Goal: Transaction & Acquisition: Purchase product/service

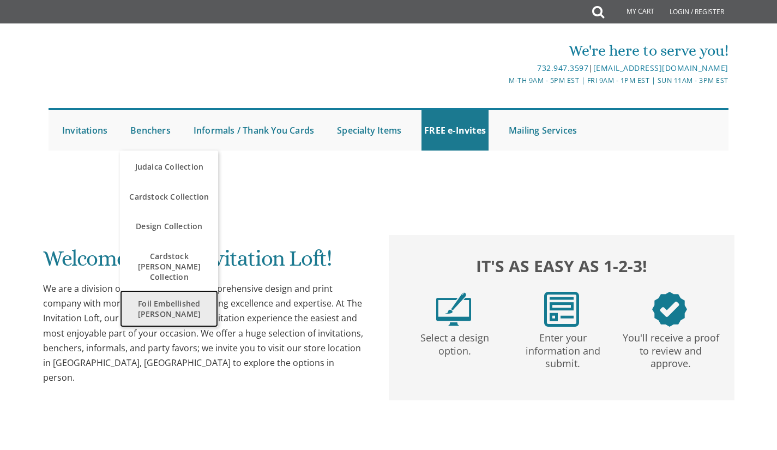
click at [178, 293] on span "Foil Embellished [PERSON_NAME]" at bounding box center [169, 309] width 93 height 32
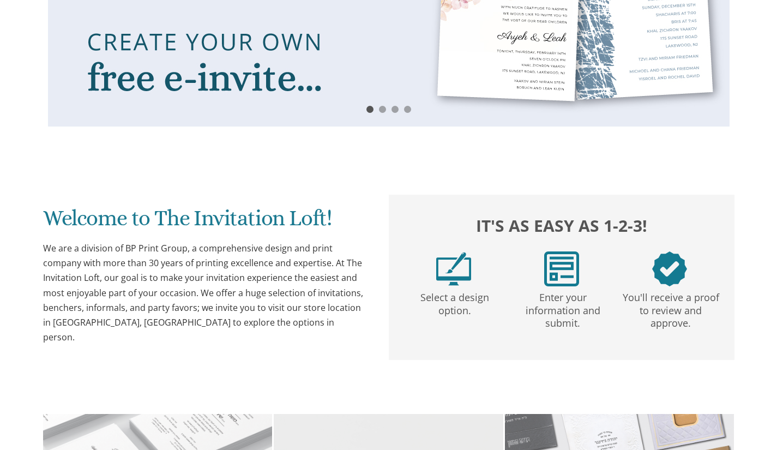
scroll to position [366, 0]
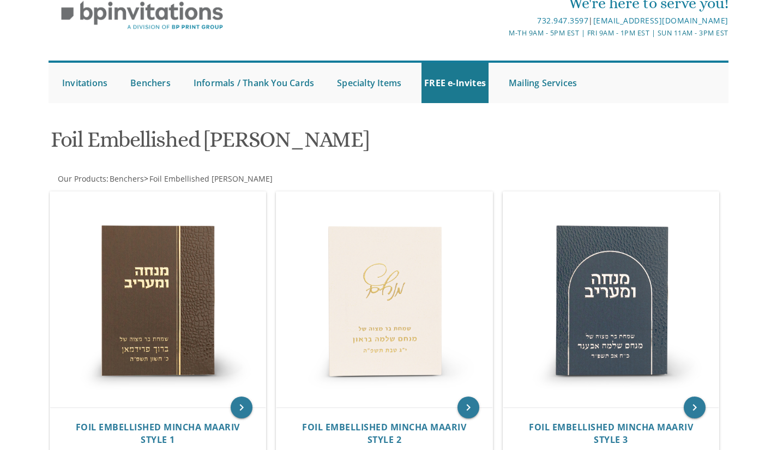
scroll to position [167, 0]
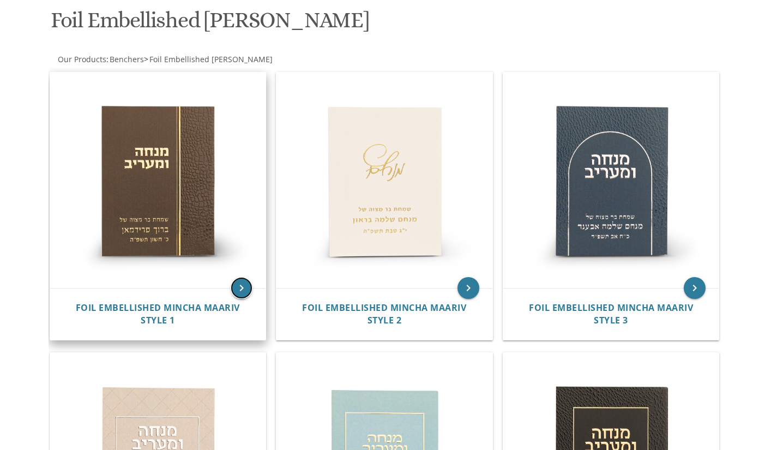
click at [242, 284] on icon "keyboard_arrow_right" at bounding box center [242, 288] width 22 height 22
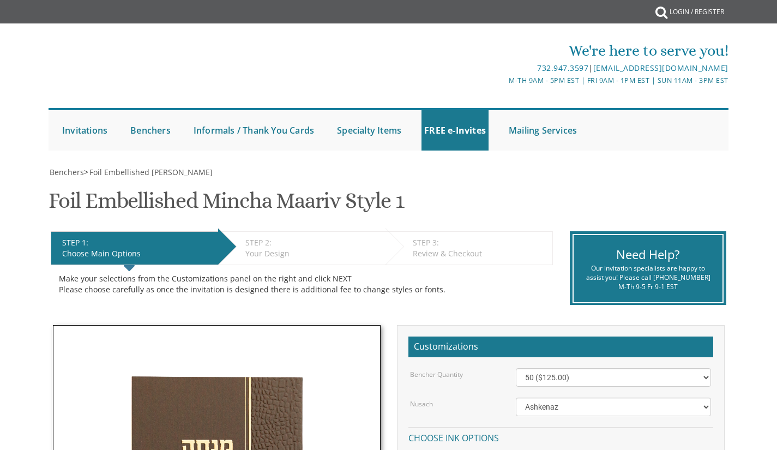
scroll to position [236, 0]
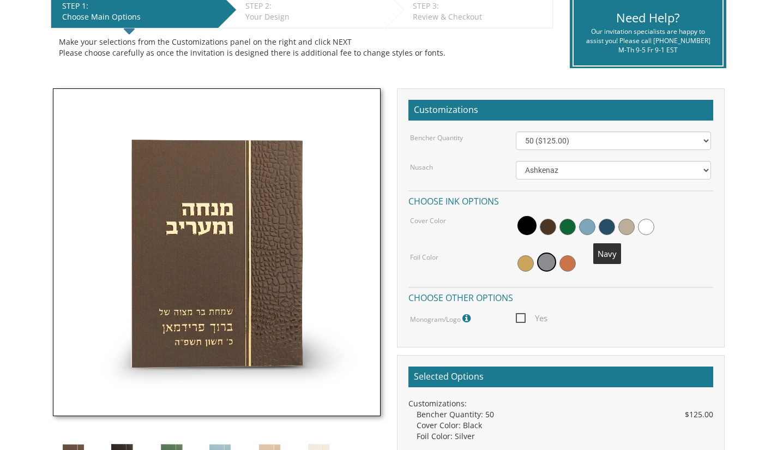
click at [608, 222] on span at bounding box center [606, 227] width 16 height 16
click at [522, 266] on span at bounding box center [525, 263] width 16 height 16
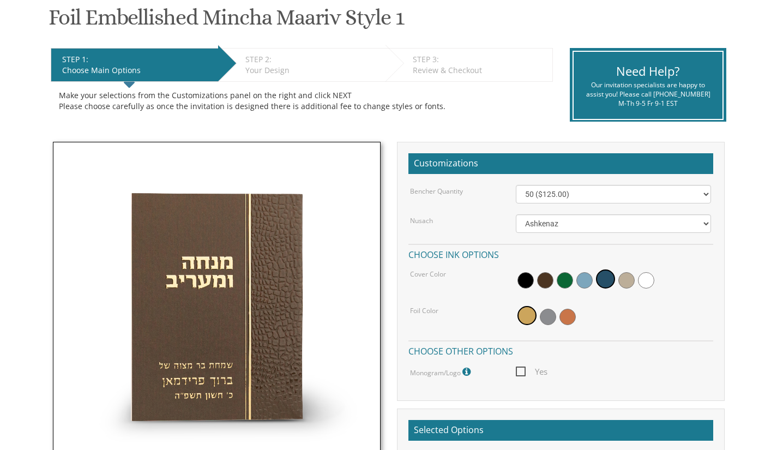
scroll to position [168, 0]
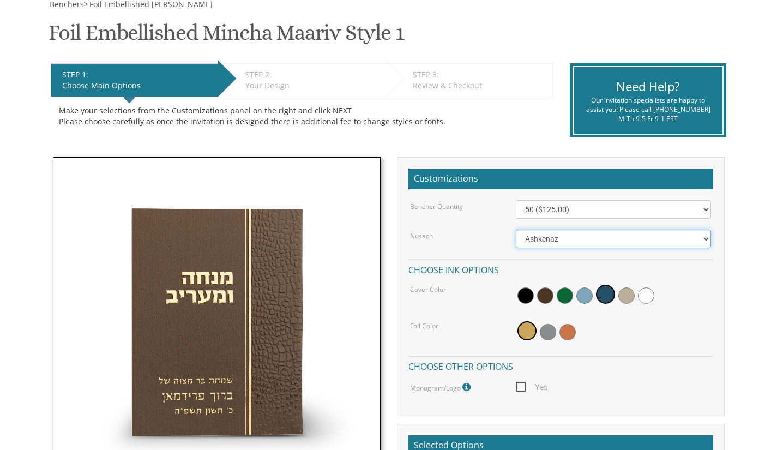
click at [549, 234] on select "Ashkenaz Edut Mizrach Sefard" at bounding box center [613, 238] width 195 height 19
select select "Sefard"
click at [516, 229] on select "Ashkenaz Edut Mizrach Sefard" at bounding box center [613, 238] width 195 height 19
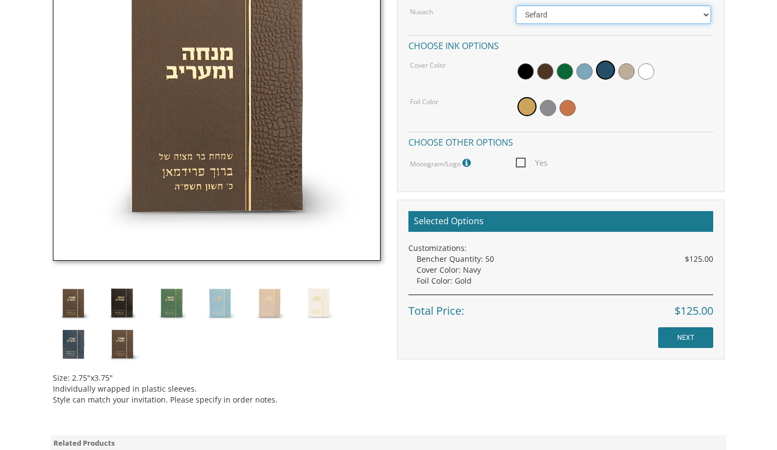
scroll to position [392, 0]
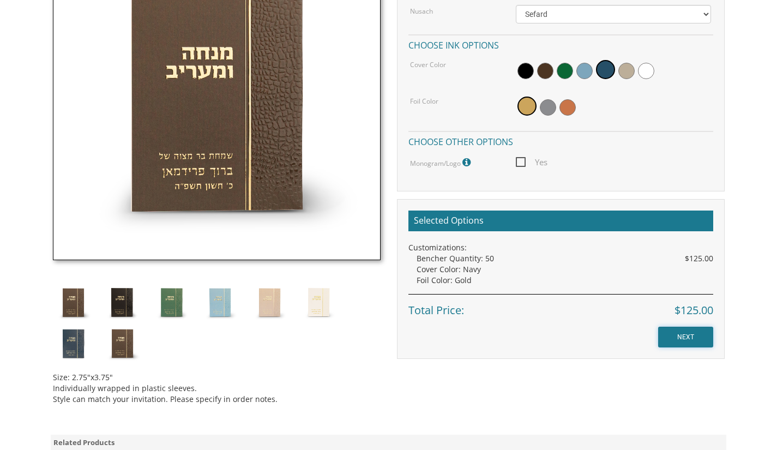
click at [676, 337] on input "NEXT" at bounding box center [685, 336] width 55 height 21
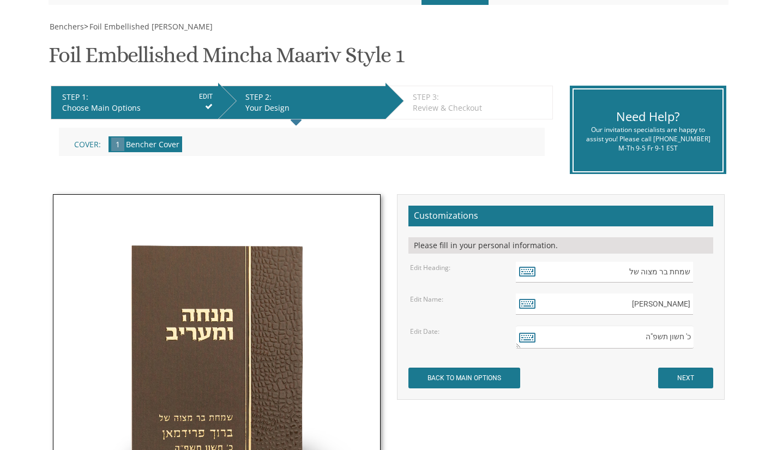
scroll to position [146, 0]
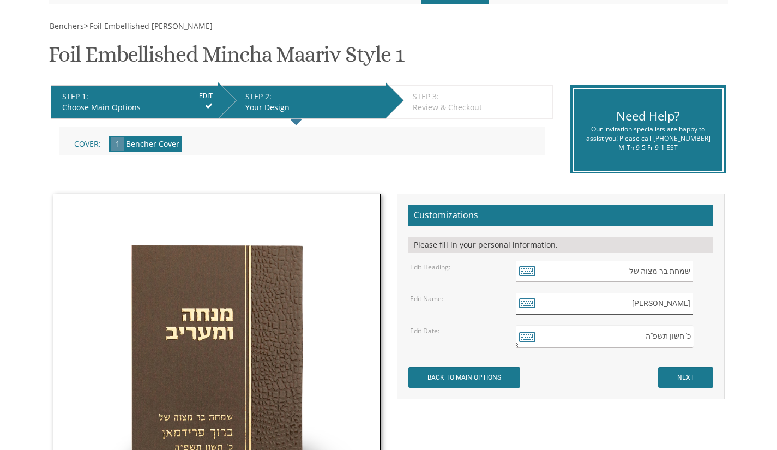
click at [646, 303] on input "ברוך פרידמאן" at bounding box center [604, 303] width 177 height 21
type input "ב"
click at [522, 306] on icon at bounding box center [527, 302] width 16 height 15
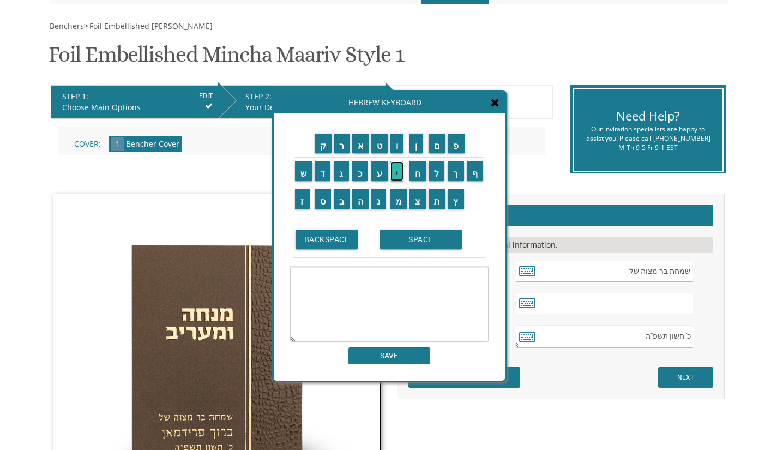
click at [398, 173] on input "י" at bounding box center [397, 171] width 14 height 20
click at [417, 208] on input "צ" at bounding box center [417, 199] width 17 height 20
click at [417, 179] on input "ח" at bounding box center [417, 171] width 17 height 20
click at [322, 144] on input "ק" at bounding box center [322, 144] width 17 height 20
click at [411, 246] on input "SPACE" at bounding box center [421, 239] width 82 height 20
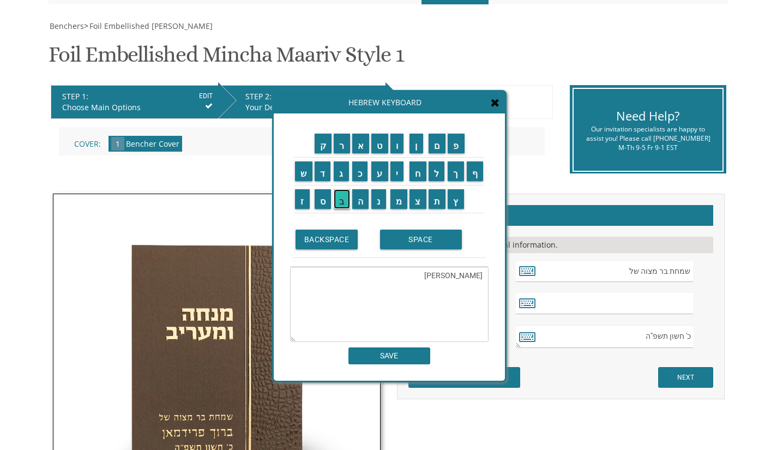
click at [341, 195] on input "ב" at bounding box center [341, 199] width 16 height 20
click at [380, 174] on input "ע" at bounding box center [379, 171] width 17 height 20
click at [340, 145] on input "ר" at bounding box center [341, 144] width 16 height 20
click at [377, 144] on input "ט" at bounding box center [379, 144] width 17 height 20
click at [342, 148] on input "ר" at bounding box center [341, 144] width 16 height 20
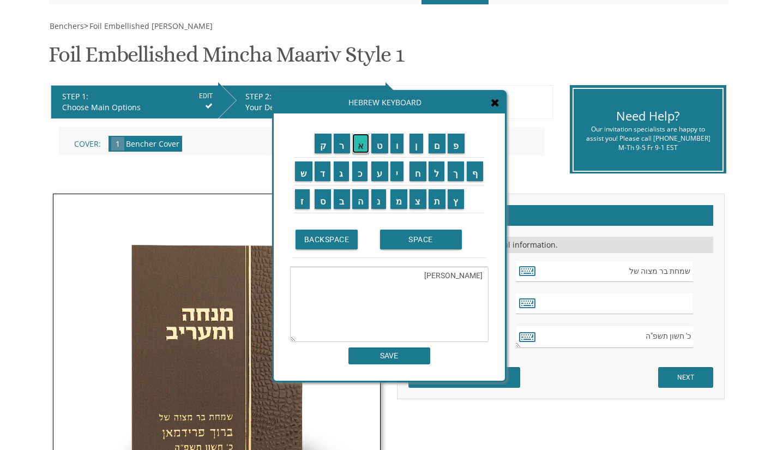
click at [355, 145] on input "א" at bounding box center [360, 144] width 17 height 20
click at [398, 200] on input "מ" at bounding box center [398, 199] width 17 height 20
type textarea "יצחק בערטראמ"
click at [398, 351] on input "SAVE" at bounding box center [389, 355] width 82 height 17
type input "יצחק בערטראמ"
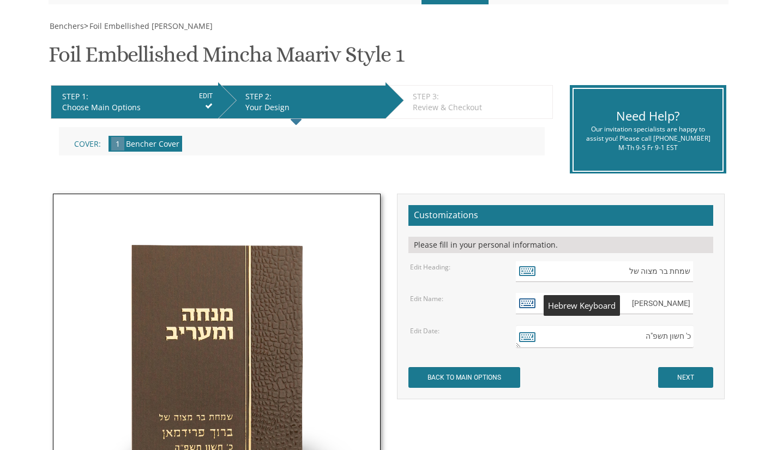
click at [522, 310] on icon at bounding box center [527, 302] width 16 height 15
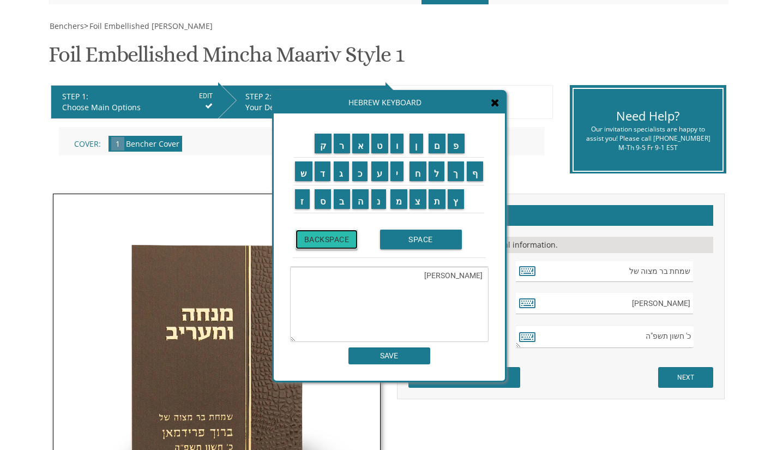
click at [324, 231] on input "BACKSPACE" at bounding box center [326, 239] width 63 height 20
click at [439, 142] on input "ם" at bounding box center [436, 144] width 17 height 20
type textarea "יצחק בערטראם"
click at [391, 361] on input "SAVE" at bounding box center [389, 355] width 82 height 17
type input "יצחק בערטראם"
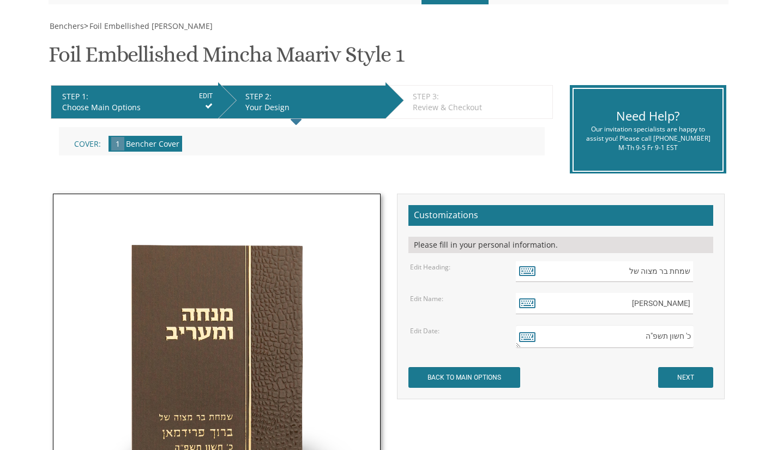
click at [541, 168] on div "Make your selections from the Customizations panel on the right and click NEXT …" at bounding box center [302, 145] width 502 height 53
click at [684, 336] on textarea "כ' חשון תשפ"ה" at bounding box center [604, 336] width 177 height 23
click at [646, 338] on textarea "כ' חשון תשפ"ה" at bounding box center [604, 336] width 177 height 23
type textarea "חשון תשפ""
click at [528, 334] on icon at bounding box center [527, 336] width 16 height 15
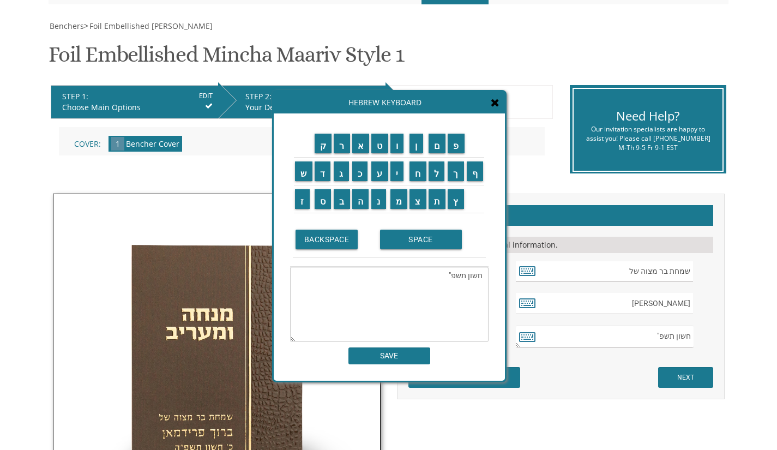
click at [649, 337] on textarea "כ' חשון תשפ"ה" at bounding box center [604, 336] width 177 height 23
click at [439, 275] on textarea "חשון תשפ"" at bounding box center [389, 303] width 198 height 75
click at [395, 151] on input "ו" at bounding box center [397, 144] width 14 height 20
click at [480, 276] on textarea "חשון תשפ"ו" at bounding box center [389, 303] width 198 height 75
click at [485, 276] on textarea "חשון תשפ"ו" at bounding box center [389, 303] width 198 height 75
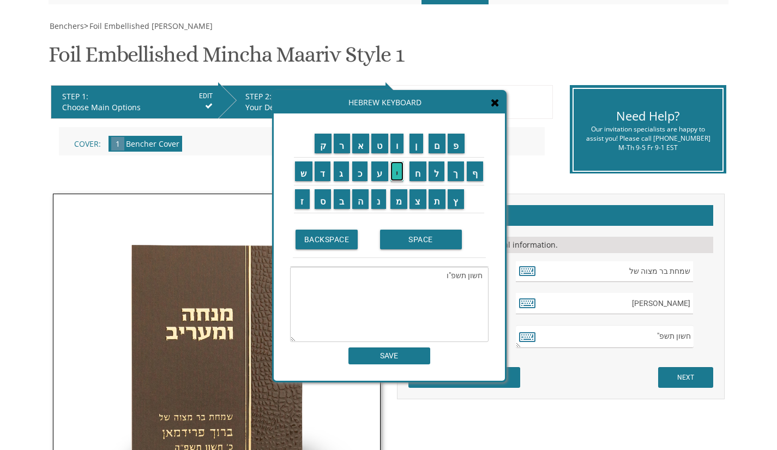
click at [394, 169] on input "י" at bounding box center [397, 171] width 14 height 20
click at [338, 174] on input "ג" at bounding box center [340, 171] width 15 height 20
click at [479, 276] on textarea "יג חשון תשפ"ו" at bounding box center [389, 303] width 198 height 75
type textarea "י"ג חשון תשפ"ו"
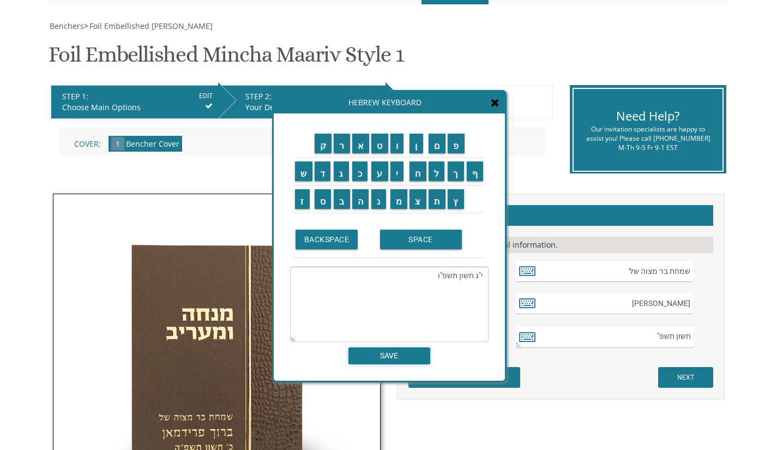
click at [384, 356] on input "SAVE" at bounding box center [389, 355] width 82 height 17
type textarea "י"ג חשון תשפ"ו"
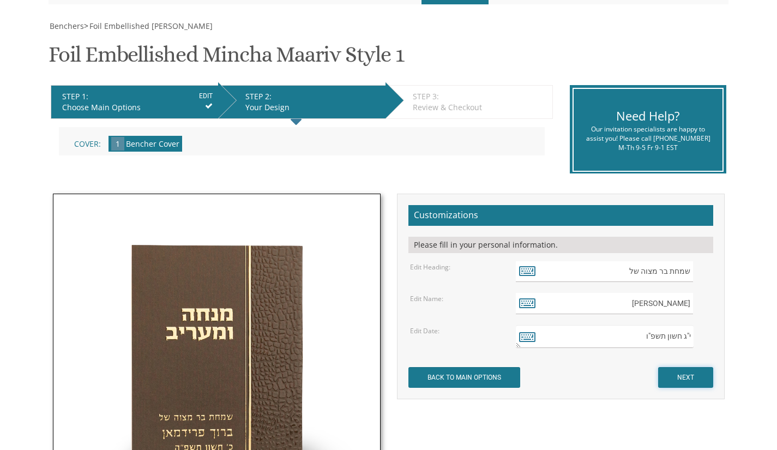
click at [676, 372] on input "NEXT" at bounding box center [685, 377] width 55 height 21
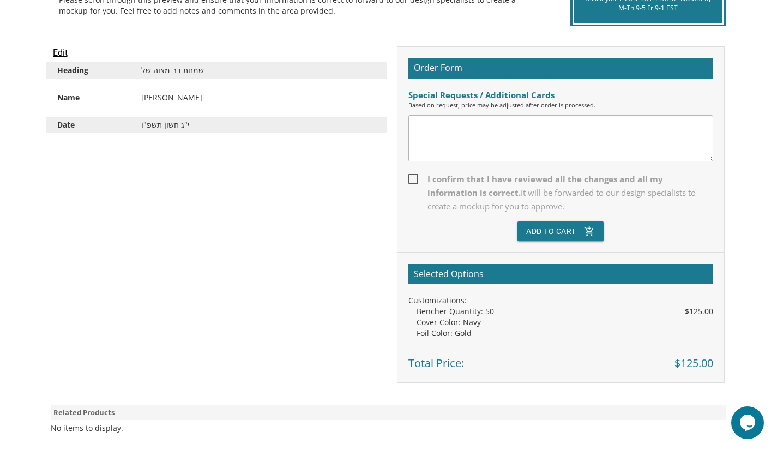
scroll to position [277, 0]
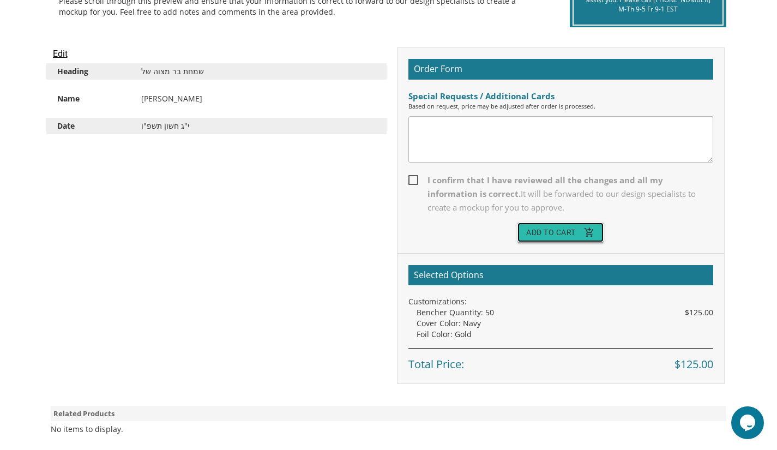
click at [557, 229] on button "Add To Cart add_shopping_cart" at bounding box center [560, 232] width 86 height 20
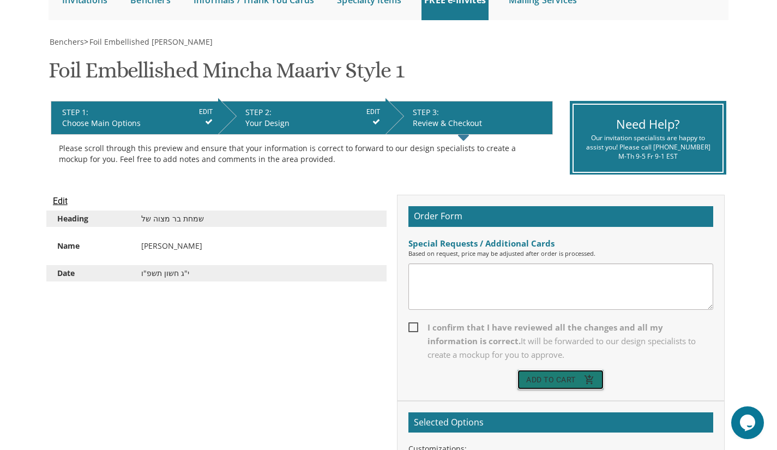
scroll to position [128, 0]
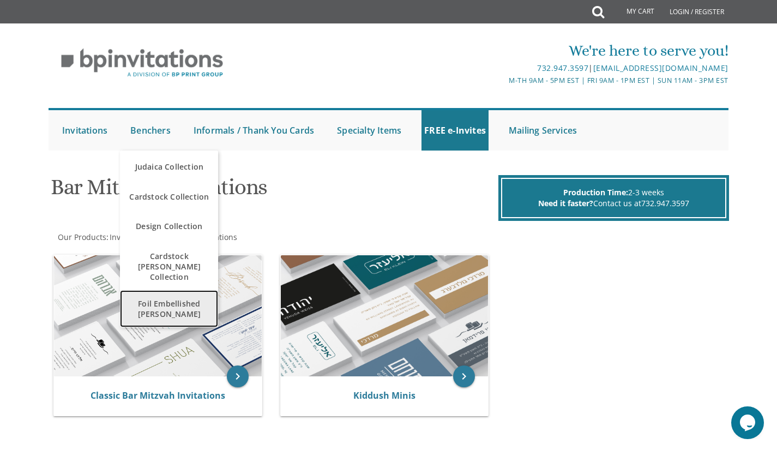
click at [159, 293] on span "Foil Embellished [PERSON_NAME]" at bounding box center [169, 309] width 93 height 32
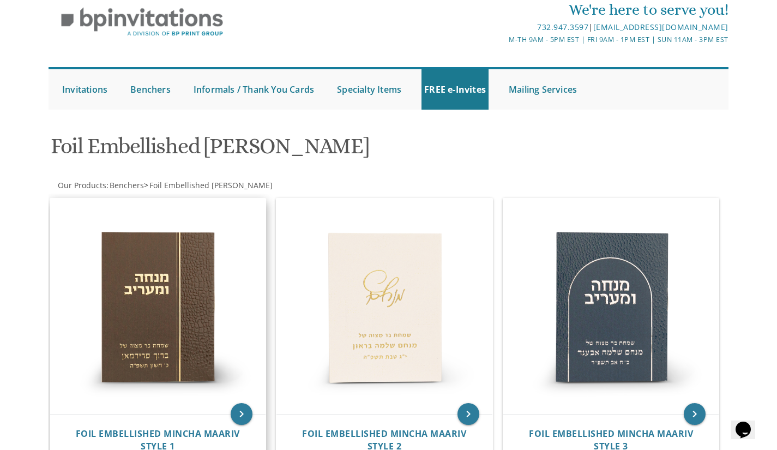
scroll to position [39, 0]
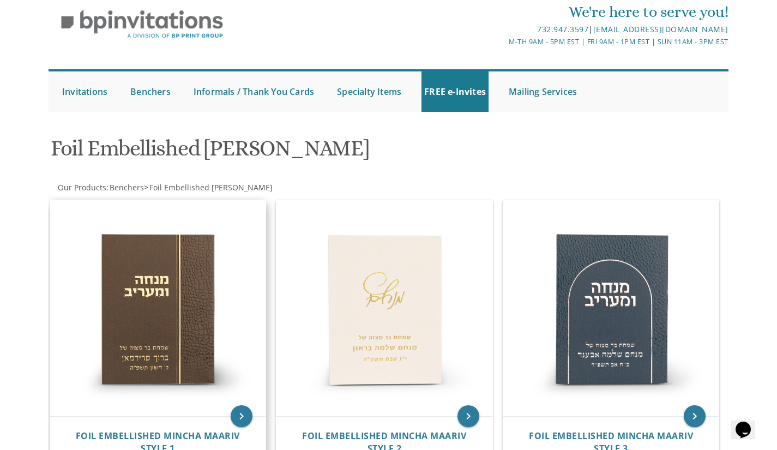
click at [198, 235] on img at bounding box center [158, 309] width 216 height 216
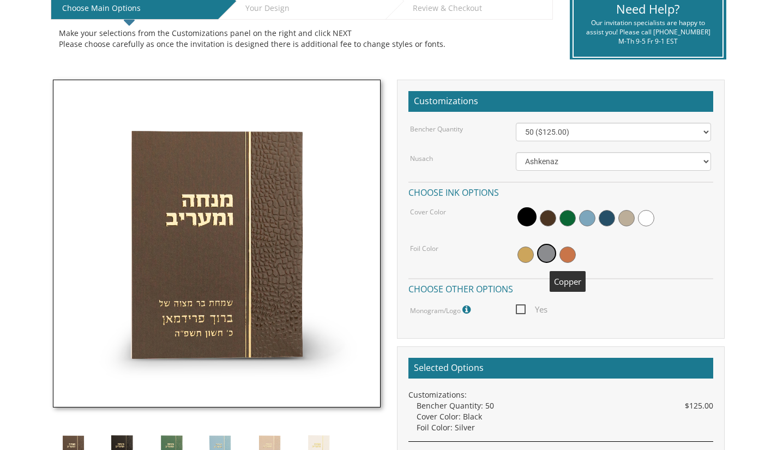
scroll to position [248, 0]
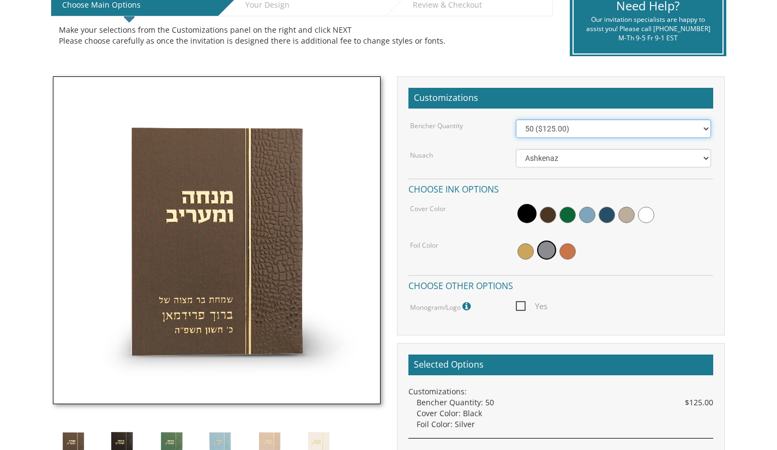
click at [588, 134] on select "50 ($125.00) 60 ($150.00) 70 ($175.00) 80 ($200.00) 90 ($225.00) 100 ($250.00) …" at bounding box center [613, 128] width 195 height 19
click at [575, 127] on select "50 ($125.00) 60 ($150.00) 70 ($175.00) 80 ($200.00) 90 ($225.00) 100 ($250.00) …" at bounding box center [613, 128] width 195 height 19
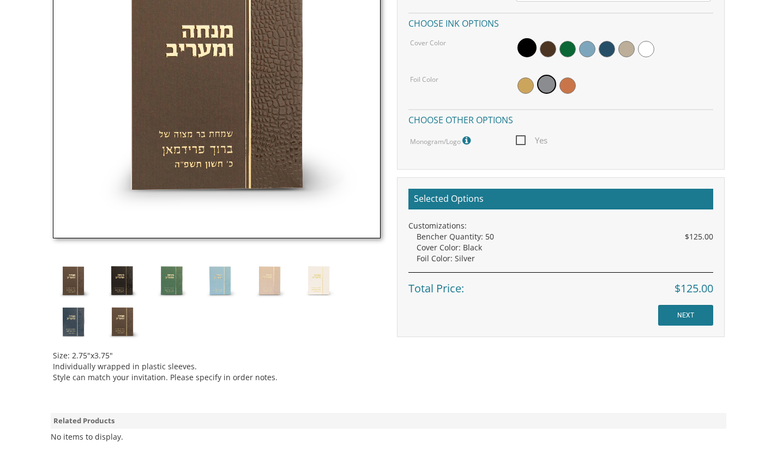
scroll to position [417, 0]
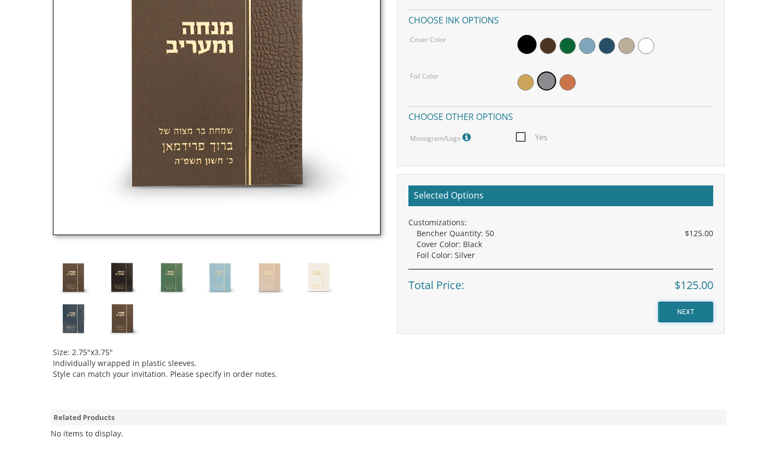
click at [674, 307] on input "NEXT" at bounding box center [685, 311] width 55 height 21
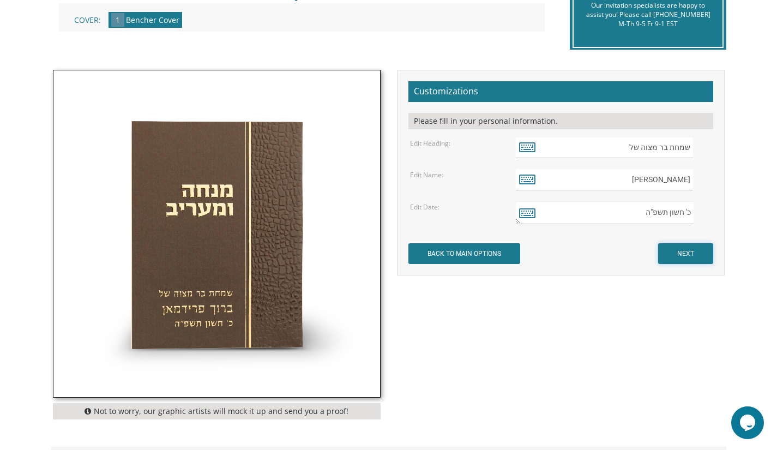
click at [669, 245] on input "NEXT" at bounding box center [685, 253] width 55 height 21
